Goal: Task Accomplishment & Management: Use online tool/utility

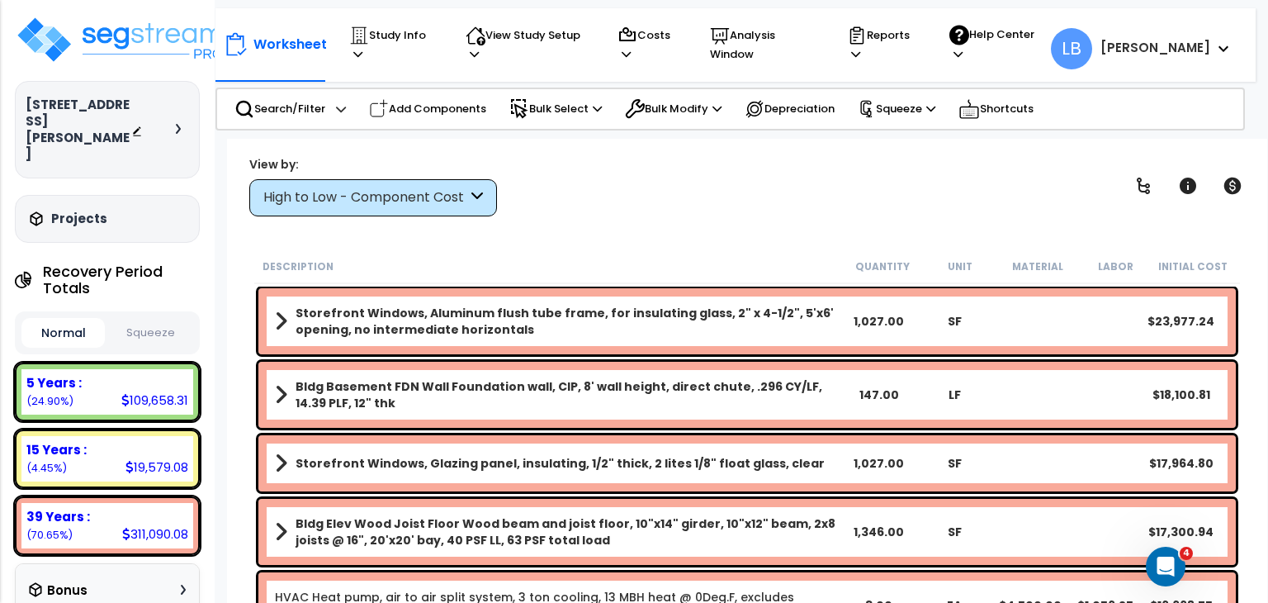
scroll to position [1130, 0]
